Goal: Find specific page/section: Find specific page/section

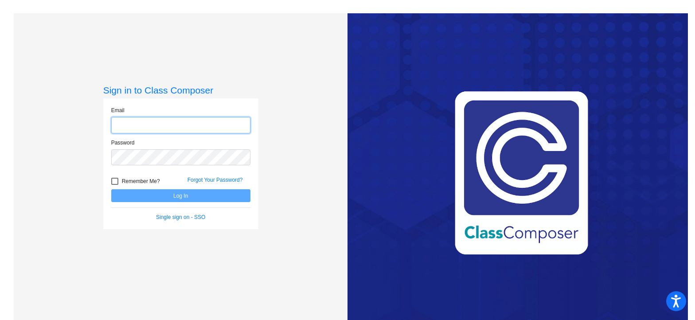
type input "[EMAIL_ADDRESS][DOMAIN_NAME]"
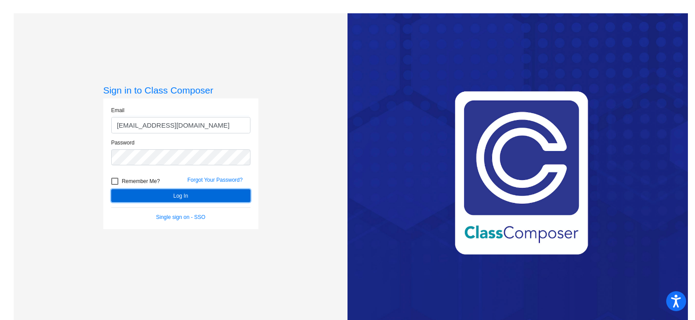
click at [242, 194] on button "Log In" at bounding box center [180, 195] width 139 height 13
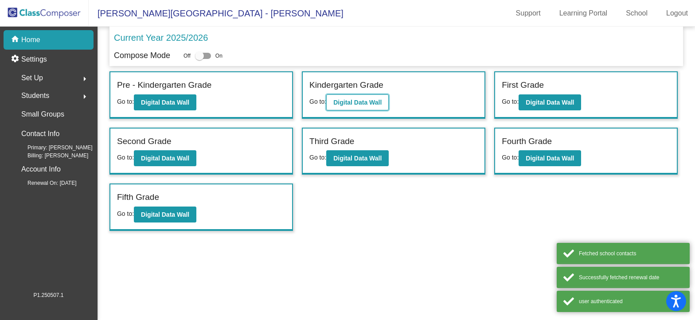
click at [359, 96] on button "Digital Data Wall" at bounding box center [357, 102] width 62 height 16
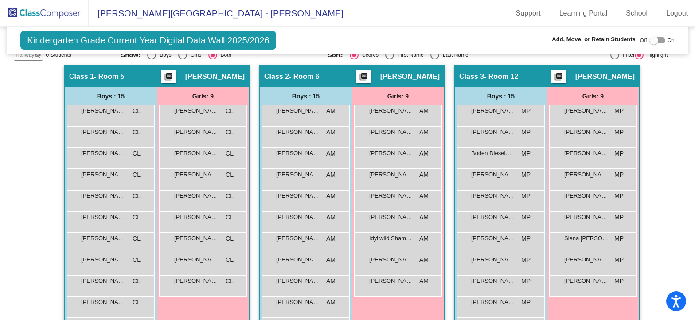
scroll to position [148, 0]
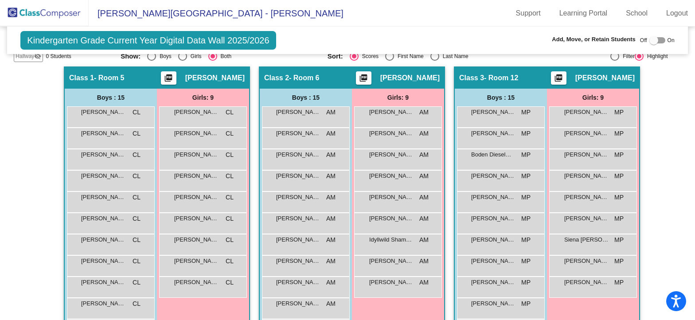
click at [56, 12] on img at bounding box center [44, 13] width 89 height 26
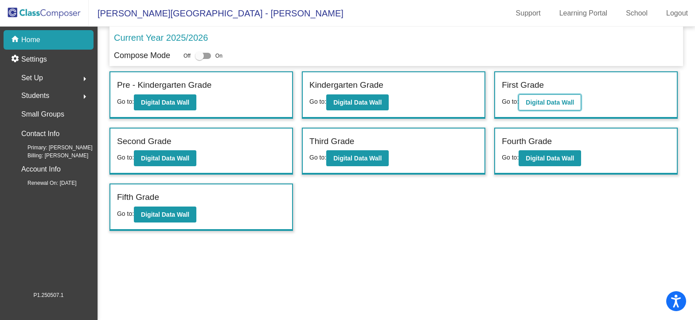
click at [532, 102] on b "Digital Data Wall" at bounding box center [550, 102] width 48 height 7
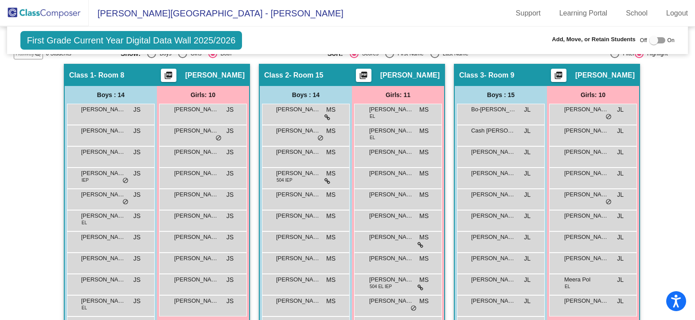
scroll to position [67, 0]
